Goal: Task Accomplishment & Management: Manage account settings

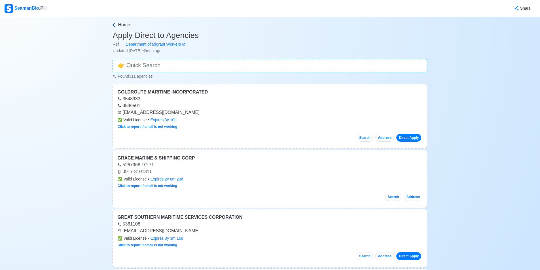
drag, startPoint x: 20, startPoint y: 0, endPoint x: 122, endPoint y: 24, distance: 104.6
click at [122, 22] on span "Home" at bounding box center [124, 25] width 12 height 7
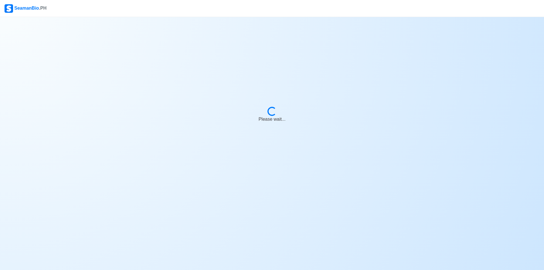
click at [122, 25] on div at bounding box center [272, 27] width 544 height 7
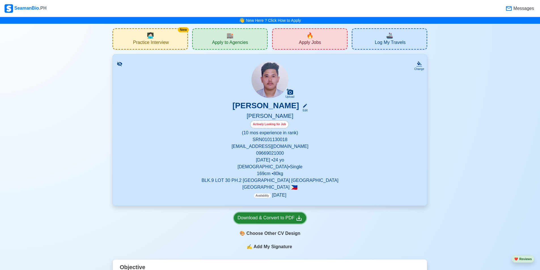
click at [266, 216] on div "Download & Convert to PDF" at bounding box center [269, 217] width 65 height 7
click at [148, 92] on div "Upload [PERSON_NAME] Edit [PERSON_NAME] Actively Looking for Job (10 mos experi…" at bounding box center [270, 129] width 300 height 137
click at [266, 237] on div "🎨 Choose Other CV Design" at bounding box center [270, 233] width 72 height 11
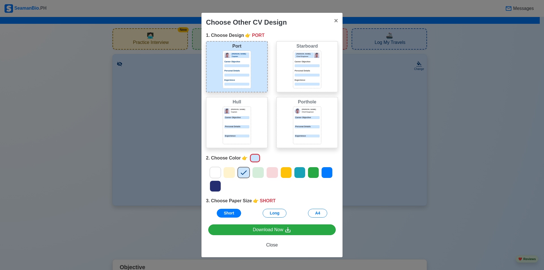
click at [211, 171] on icon at bounding box center [215, 172] width 8 height 8
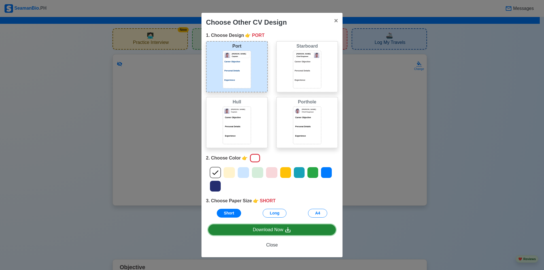
click at [264, 229] on div "Download Now" at bounding box center [272, 229] width 39 height 7
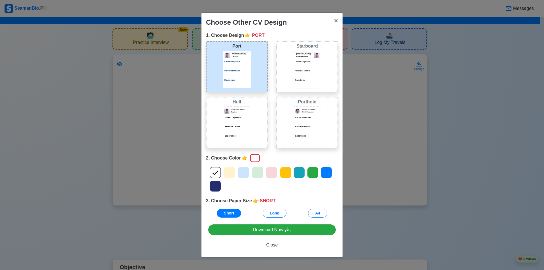
click at [302, 69] on p "Personal Details" at bounding box center [307, 70] width 25 height 3
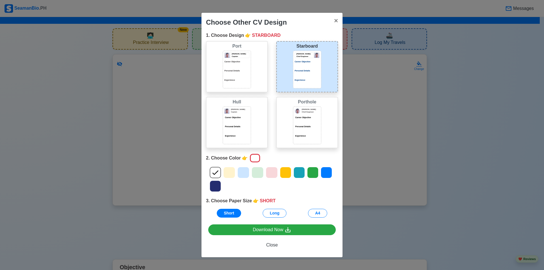
click at [230, 173] on icon at bounding box center [229, 172] width 8 height 8
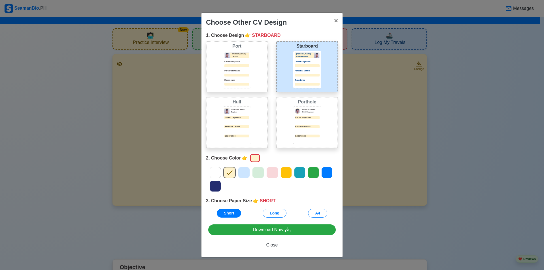
click at [259, 172] on icon at bounding box center [258, 172] width 6 height 5
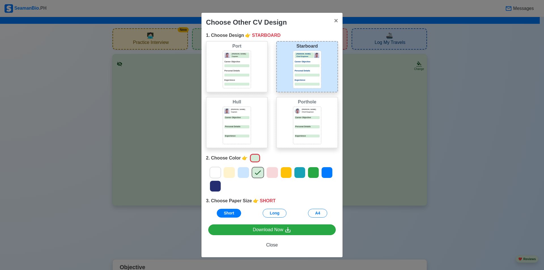
drag, startPoint x: 259, startPoint y: 172, endPoint x: 270, endPoint y: 172, distance: 11.3
click at [270, 172] on icon at bounding box center [272, 172] width 8 height 8
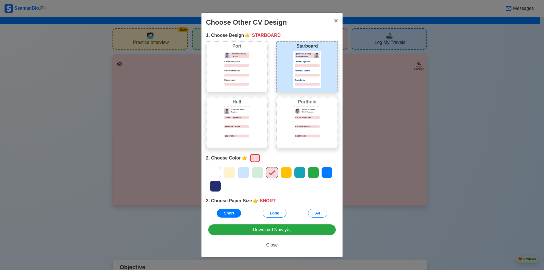
drag, startPoint x: 244, startPoint y: 161, endPoint x: 250, endPoint y: 159, distance: 6.4
click at [248, 159] on div "2. Choose Color 👉" at bounding box center [272, 158] width 132 height 11
click at [251, 159] on div at bounding box center [255, 158] width 10 height 8
click at [251, 158] on div at bounding box center [255, 158] width 10 height 8
drag, startPoint x: 250, startPoint y: 158, endPoint x: 252, endPoint y: 177, distance: 18.5
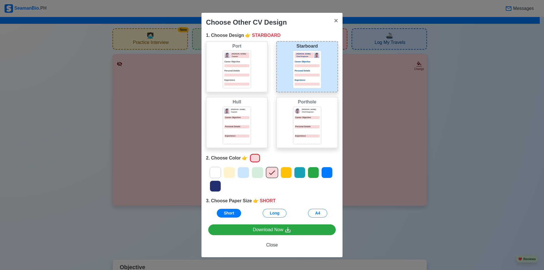
click at [250, 160] on div at bounding box center [255, 158] width 10 height 8
click at [252, 174] on div at bounding box center [258, 172] width 12 height 11
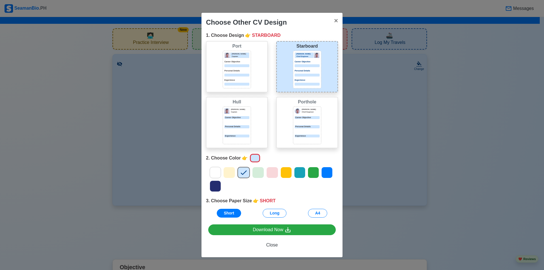
click at [230, 172] on icon at bounding box center [229, 172] width 6 height 5
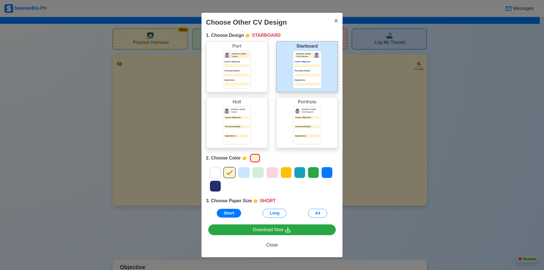
click at [217, 187] on icon at bounding box center [215, 186] width 8 height 8
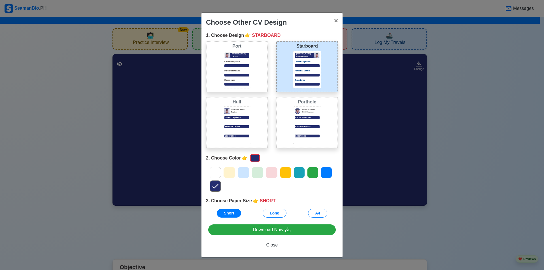
click at [244, 173] on icon at bounding box center [243, 172] width 8 height 8
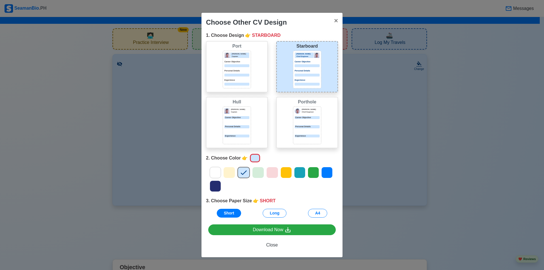
click at [231, 175] on icon at bounding box center [229, 172] width 8 height 8
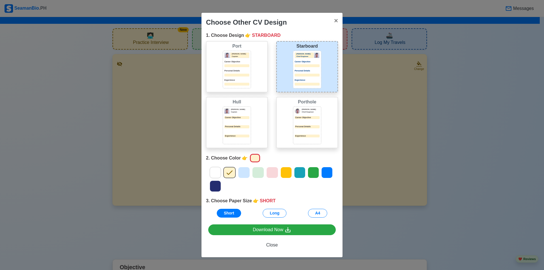
click at [256, 172] on icon at bounding box center [258, 172] width 8 height 8
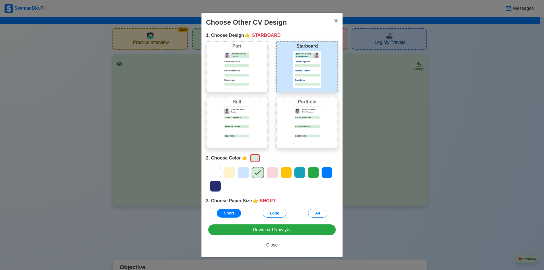
click at [242, 174] on icon at bounding box center [243, 172] width 6 height 5
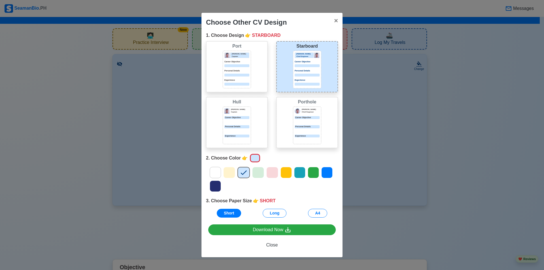
click at [256, 174] on icon at bounding box center [258, 172] width 6 height 5
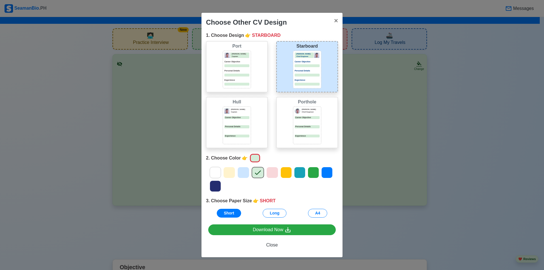
click at [237, 172] on div at bounding box center [272, 179] width 140 height 27
click at [230, 172] on icon at bounding box center [229, 172] width 8 height 8
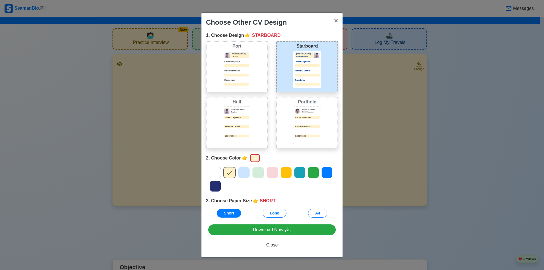
click at [253, 159] on div at bounding box center [255, 158] width 10 height 8
click at [243, 161] on span "👉" at bounding box center [245, 158] width 6 height 7
click at [243, 160] on span "👉" at bounding box center [245, 158] width 6 height 7
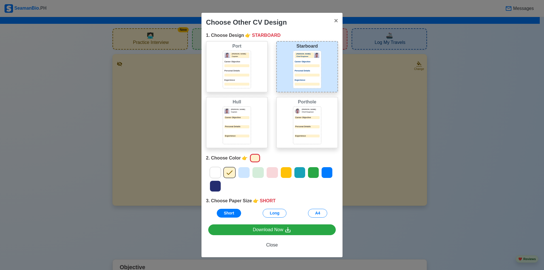
click at [250, 158] on div at bounding box center [255, 158] width 10 height 8
click at [216, 169] on icon at bounding box center [215, 172] width 8 height 8
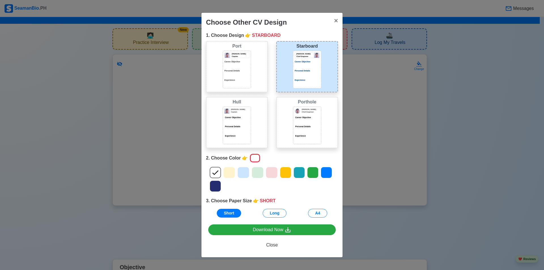
click at [259, 173] on icon at bounding box center [257, 172] width 8 height 8
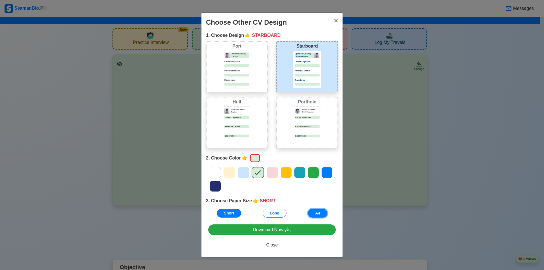
click at [323, 210] on button "A4" at bounding box center [317, 213] width 19 height 9
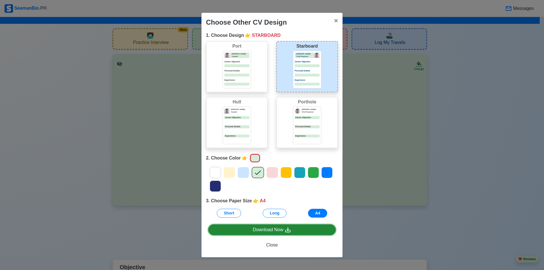
click at [293, 231] on link "Download Now" at bounding box center [271, 229] width 127 height 11
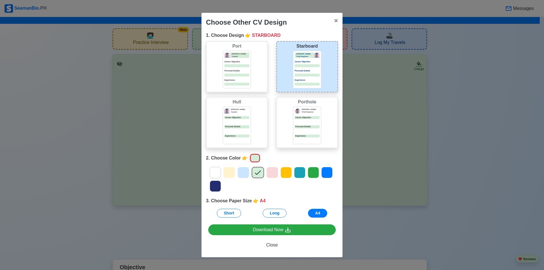
click at [246, 172] on icon at bounding box center [243, 172] width 8 height 8
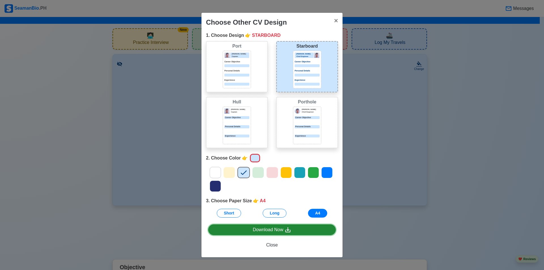
click at [292, 227] on link "Download Now" at bounding box center [271, 229] width 127 height 11
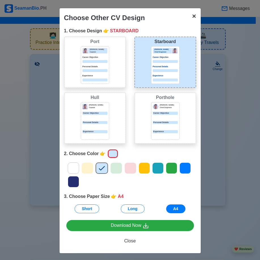
click at [192, 15] on span "×" at bounding box center [194, 16] width 4 height 8
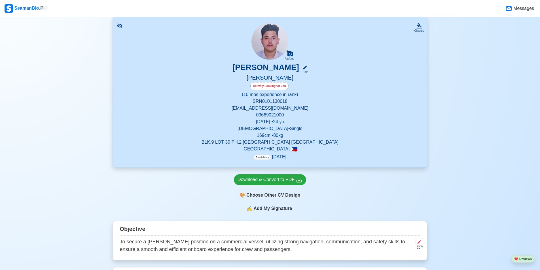
scroll to position [28, 0]
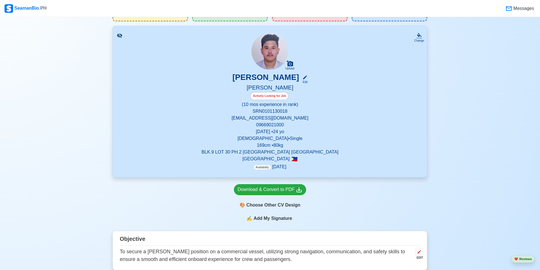
drag, startPoint x: 280, startPoint y: 86, endPoint x: 323, endPoint y: 84, distance: 43.1
click at [280, 86] on h5 "[PERSON_NAME]" at bounding box center [270, 88] width 300 height 8
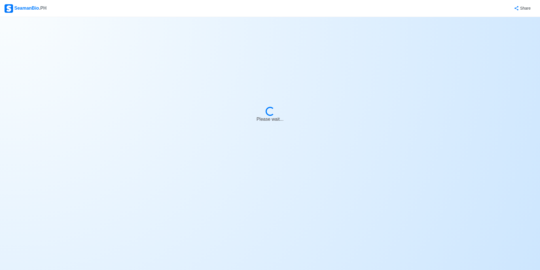
select select "Actively Looking for Job"
select select "Visible for Hiring"
select select "Single"
select select "[DEMOGRAPHIC_DATA]"
select select "PH"
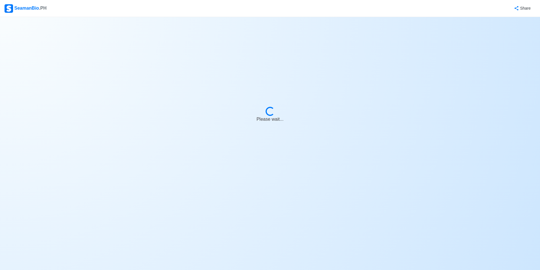
select select "0"
select select "10"
select select "1767196800000"
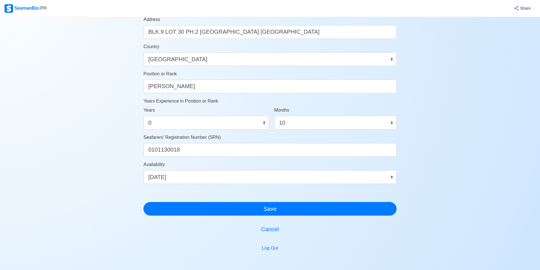
scroll to position [227, 0]
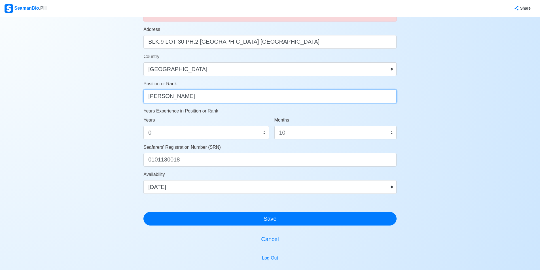
drag, startPoint x: 181, startPoint y: 96, endPoint x: 133, endPoint y: 100, distance: 48.0
click at [133, 100] on div "Account Setup 🗂️ Your Job Status Onboard Actively Looking for Job Not Looking f…" at bounding box center [270, 46] width 540 height 512
type input "ORDINARY [PERSON_NAME]"
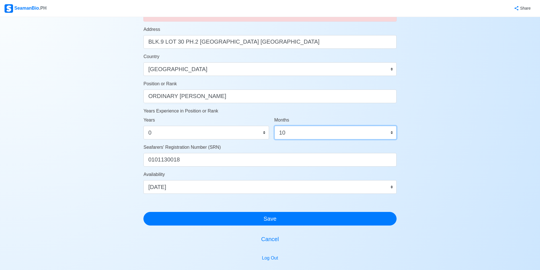
drag, startPoint x: 287, startPoint y: 132, endPoint x: 272, endPoint y: 132, distance: 14.7
click at [272, 132] on div "Months 0 1 2 3 4 5 6 7 8 9 10 11" at bounding box center [335, 130] width 131 height 27
select select "0"
click at [274, 126] on select "0 1 2 3 4 5 6 7 8 9 10 11" at bounding box center [335, 133] width 122 height 14
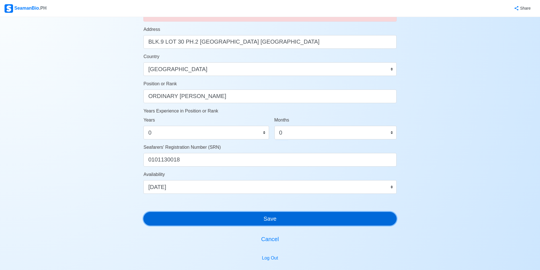
click at [257, 216] on button "Save" at bounding box center [269, 219] width 253 height 14
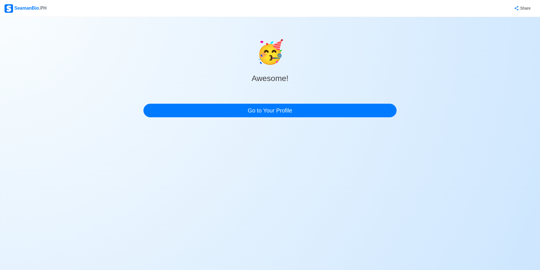
scroll to position [0, 0]
click at [288, 117] on div "🥳 Awesome! Go to Your Profile" at bounding box center [271, 69] width 255 height 105
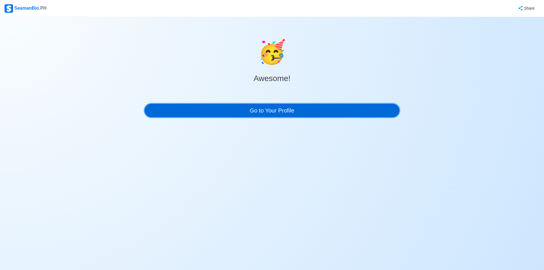
click at [290, 112] on link "Go to Your Profile" at bounding box center [271, 111] width 255 height 14
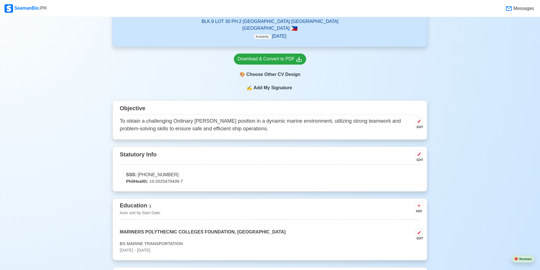
scroll to position [170, 0]
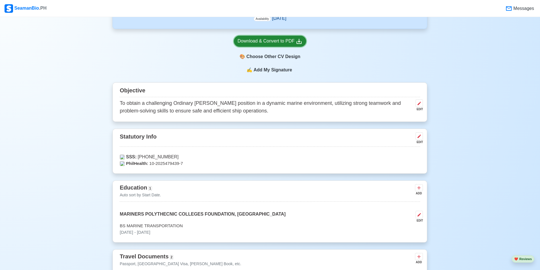
click at [267, 44] on div "Download & Convert to PDF" at bounding box center [269, 41] width 65 height 7
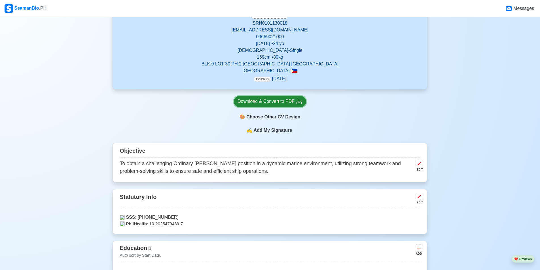
scroll to position [113, 0]
